Goal: Navigation & Orientation: Find specific page/section

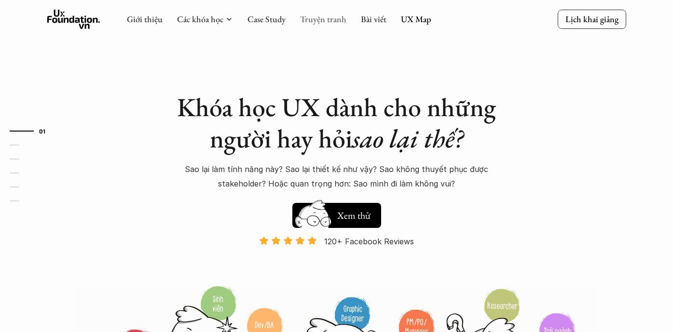
click at [335, 20] on link "Truyện tranh" at bounding box center [323, 19] width 46 height 11
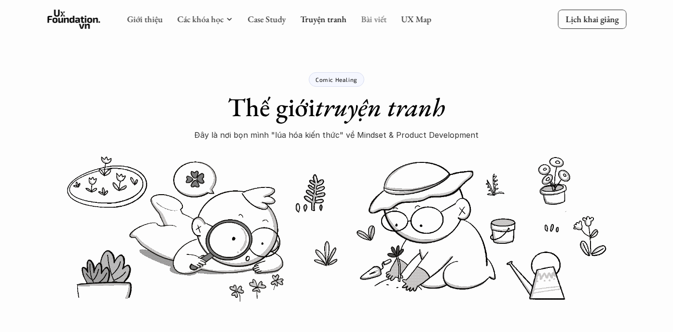
click at [371, 20] on link "Bài viết" at bounding box center [374, 19] width 26 height 11
click at [255, 16] on link "Case Study" at bounding box center [266, 19] width 38 height 11
